Goal: Task Accomplishment & Management: Use online tool/utility

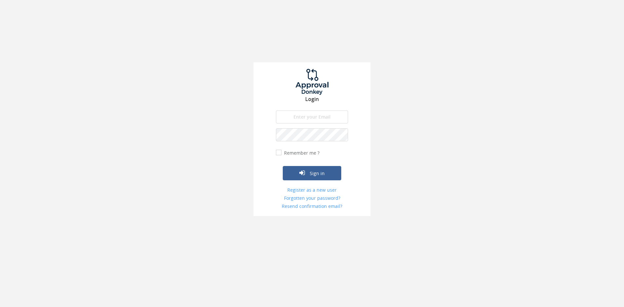
click at [288, 115] on input "email" at bounding box center [312, 116] width 72 height 13
type input "[EMAIL_ADDRESS][DOMAIN_NAME]"
click at [283, 166] on button "Sign in" at bounding box center [312, 173] width 58 height 14
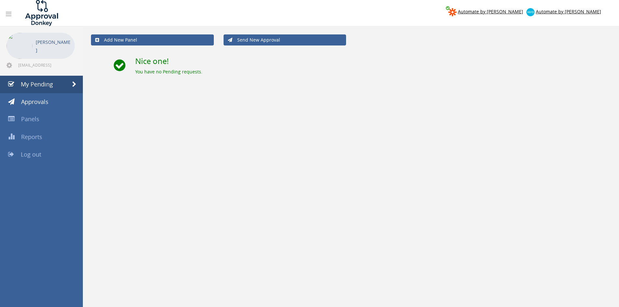
click at [47, 159] on link "Log out" at bounding box center [41, 155] width 83 height 18
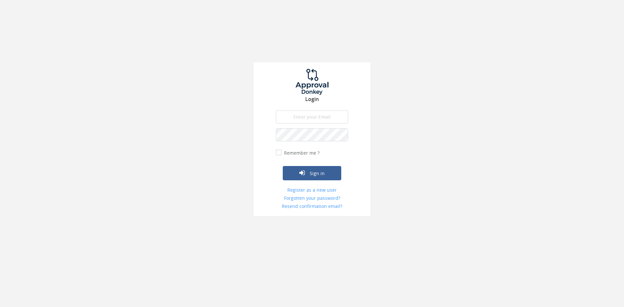
click at [297, 116] on input "email" at bounding box center [312, 116] width 72 height 13
click at [335, 120] on input "[EMAIL_ADDRESS][DOMAIN_NAME]" at bounding box center [312, 116] width 72 height 13
type input "[EMAIL_ADDRESS][DOMAIN_NAME]"
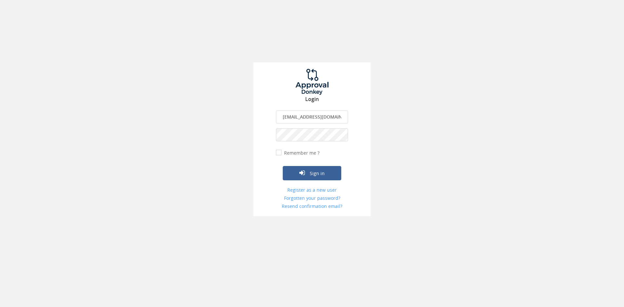
click at [283, 166] on button "Sign in" at bounding box center [312, 173] width 58 height 14
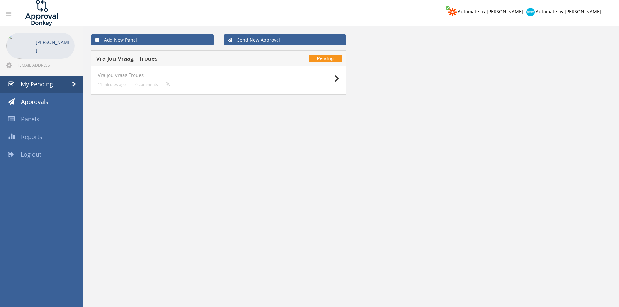
click at [333, 77] on div at bounding box center [323, 78] width 32 height 12
click at [336, 80] on icon at bounding box center [336, 78] width 5 height 7
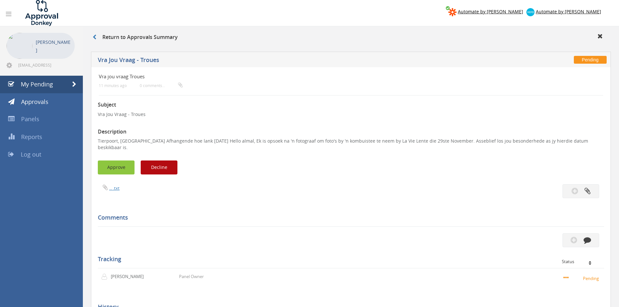
click at [128, 160] on button "Approve" at bounding box center [116, 167] width 37 height 14
